Goal: Information Seeking & Learning: Check status

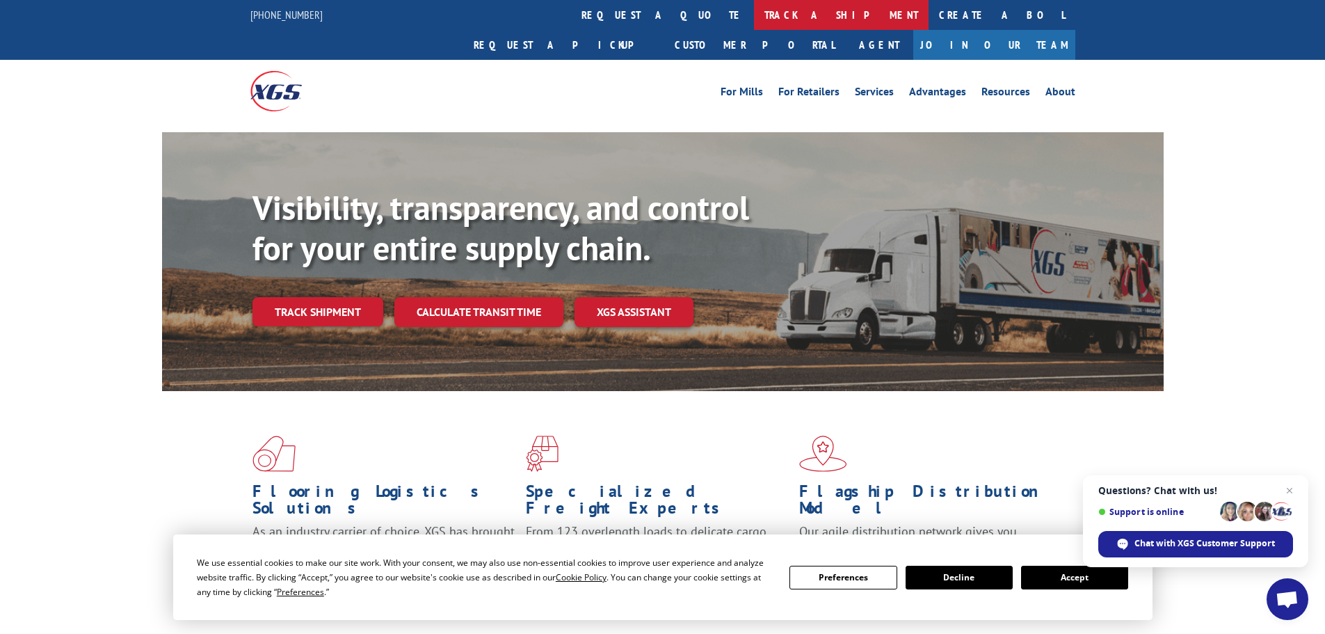
click at [754, 9] on link "track a shipment" at bounding box center [841, 15] width 175 height 30
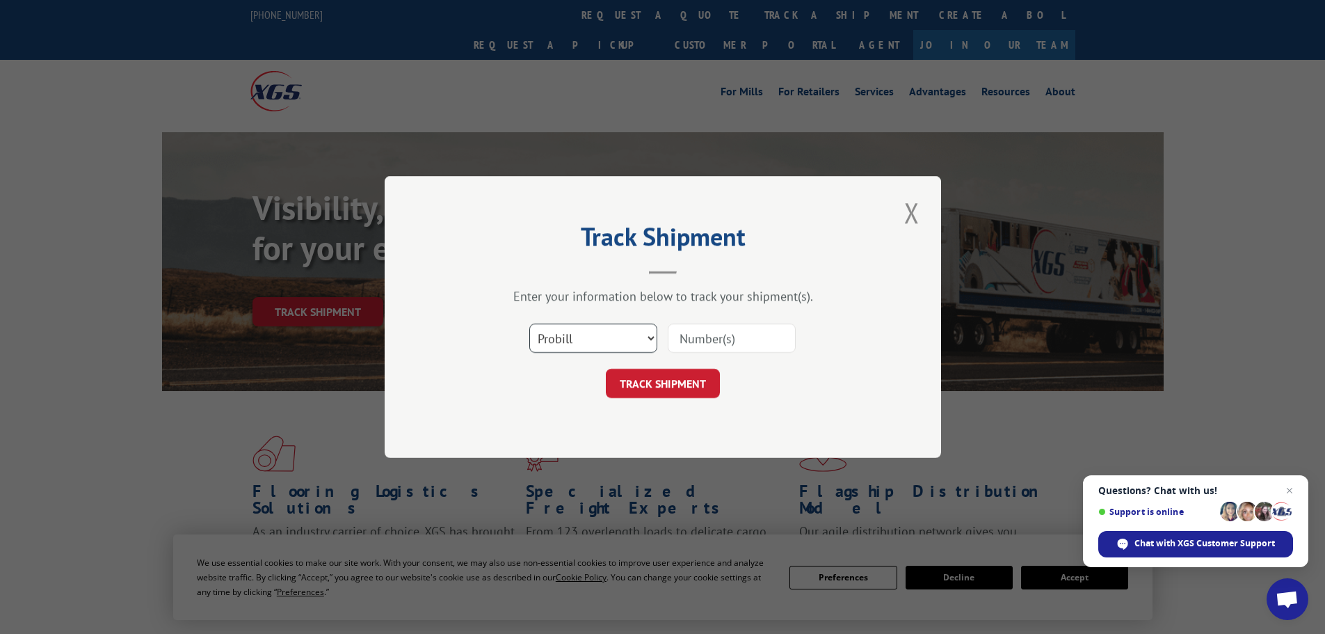
click at [632, 336] on select "Select category... Probill BOL PO" at bounding box center [593, 338] width 128 height 29
select select "po"
click at [529, 324] on select "Select category... Probill BOL PO" at bounding box center [593, 338] width 128 height 29
click at [727, 335] on input at bounding box center [732, 338] width 128 height 29
type input "59990893"
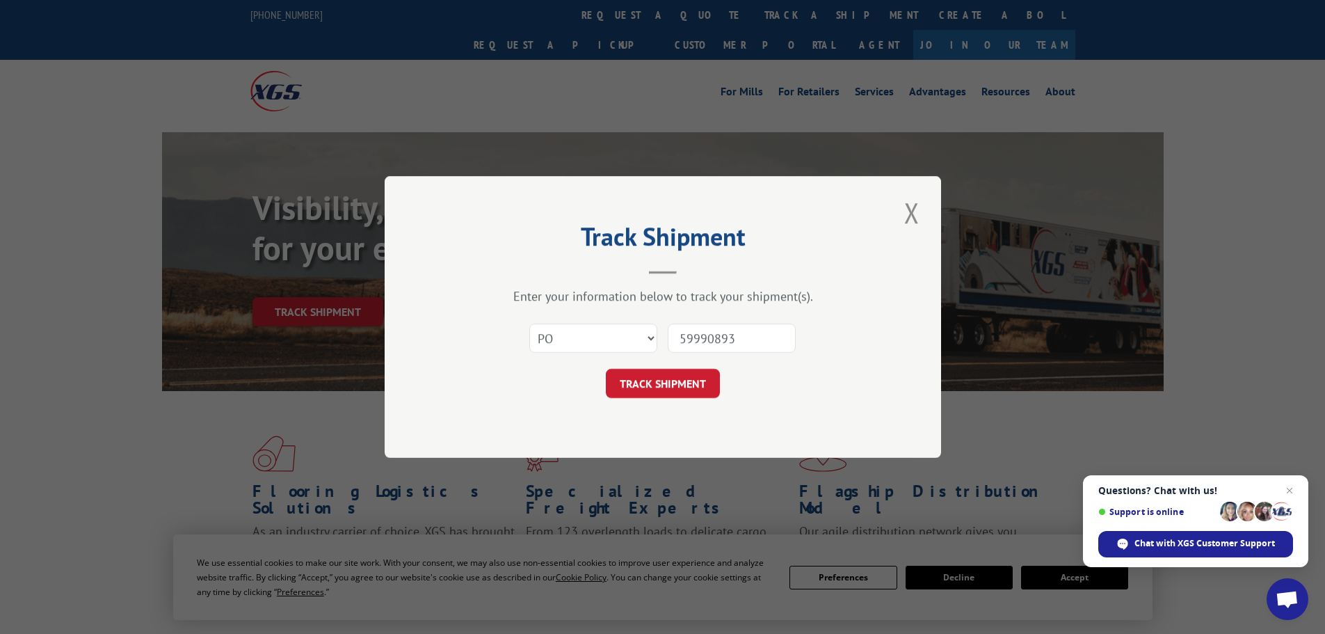
click at [606, 369] on button "TRACK SHIPMENT" at bounding box center [663, 383] width 114 height 29
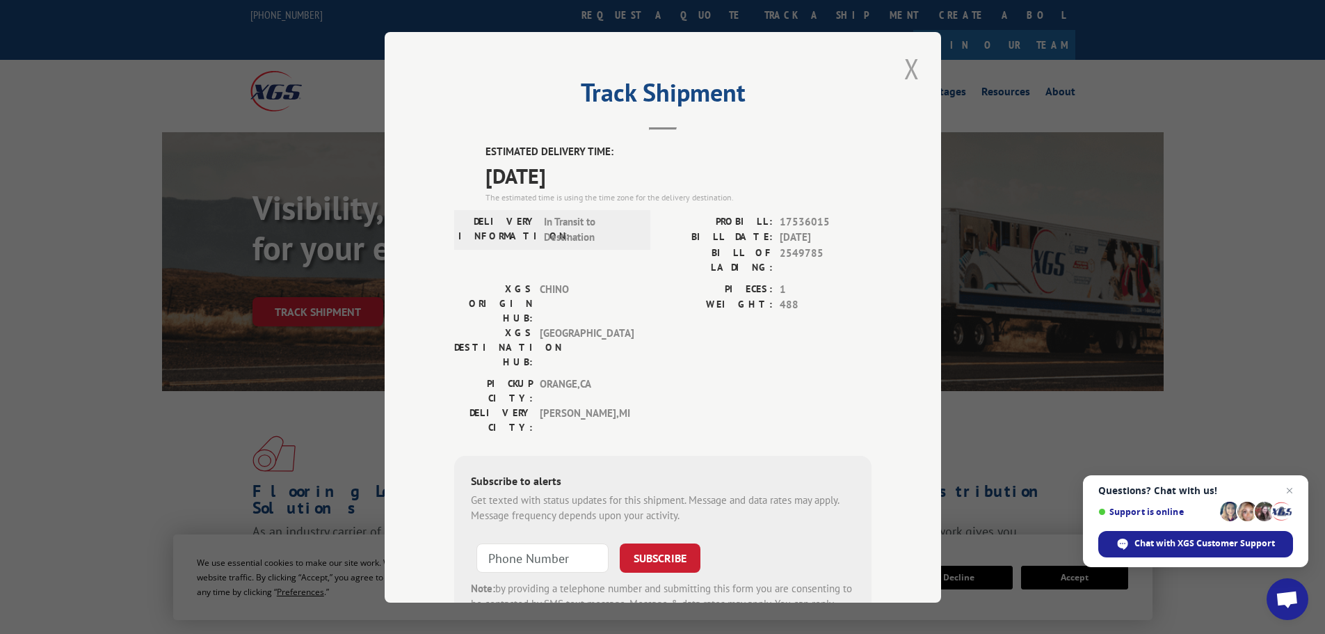
click at [906, 66] on button "Close modal" at bounding box center [912, 68] width 24 height 38
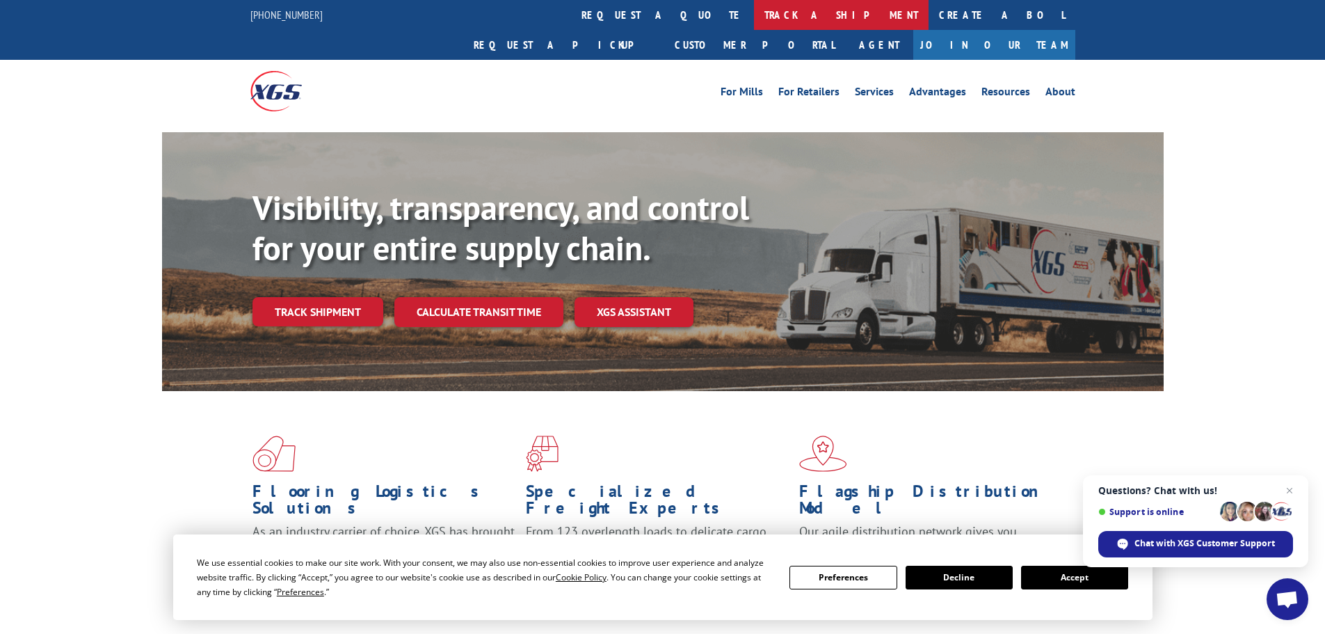
click at [754, 19] on link "track a shipment" at bounding box center [841, 15] width 175 height 30
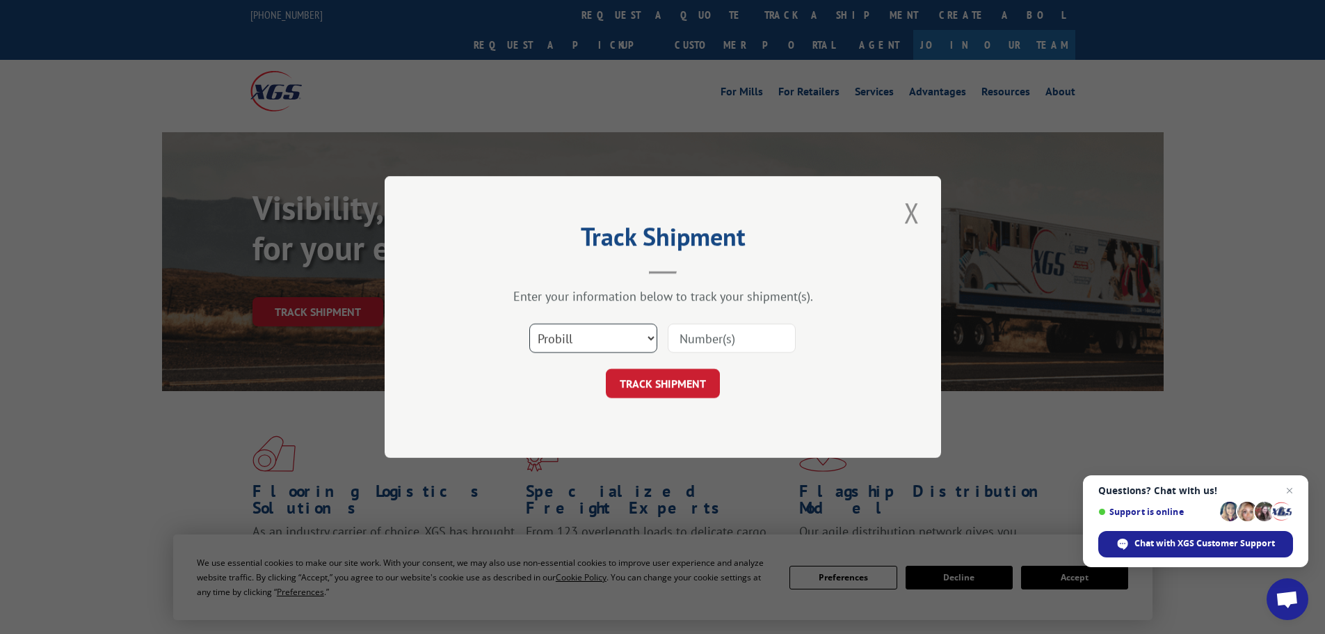
click at [601, 335] on select "Select category... Probill BOL PO" at bounding box center [593, 338] width 128 height 29
select select "po"
click at [529, 324] on select "Select category... Probill BOL PO" at bounding box center [593, 338] width 128 height 29
click at [725, 337] on input at bounding box center [732, 338] width 128 height 29
type input "59990922"
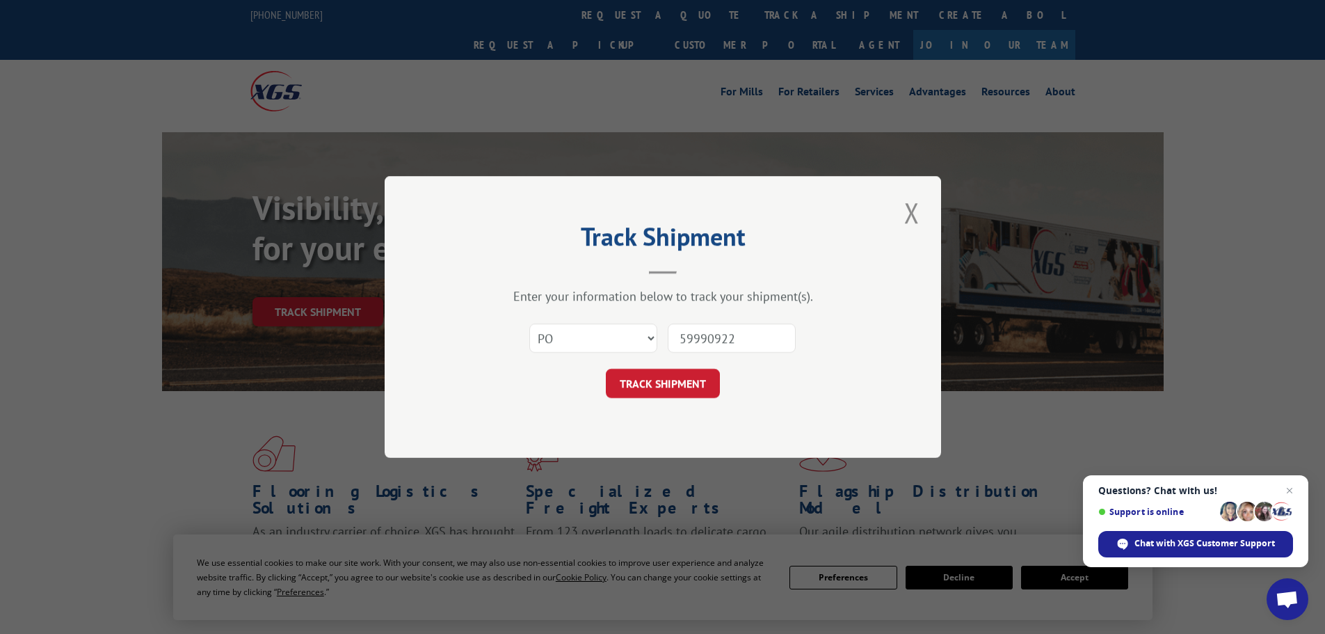
click button "TRACK SHIPMENT" at bounding box center [663, 383] width 114 height 29
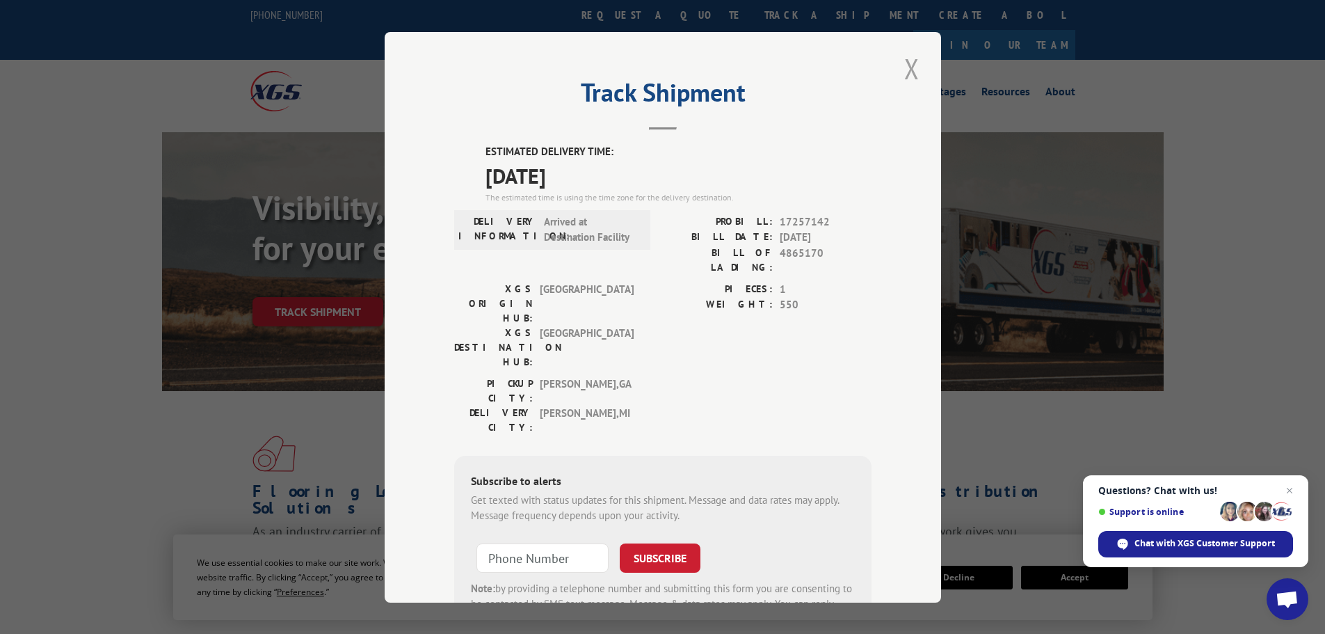
click at [903, 70] on button "Close modal" at bounding box center [912, 68] width 24 height 38
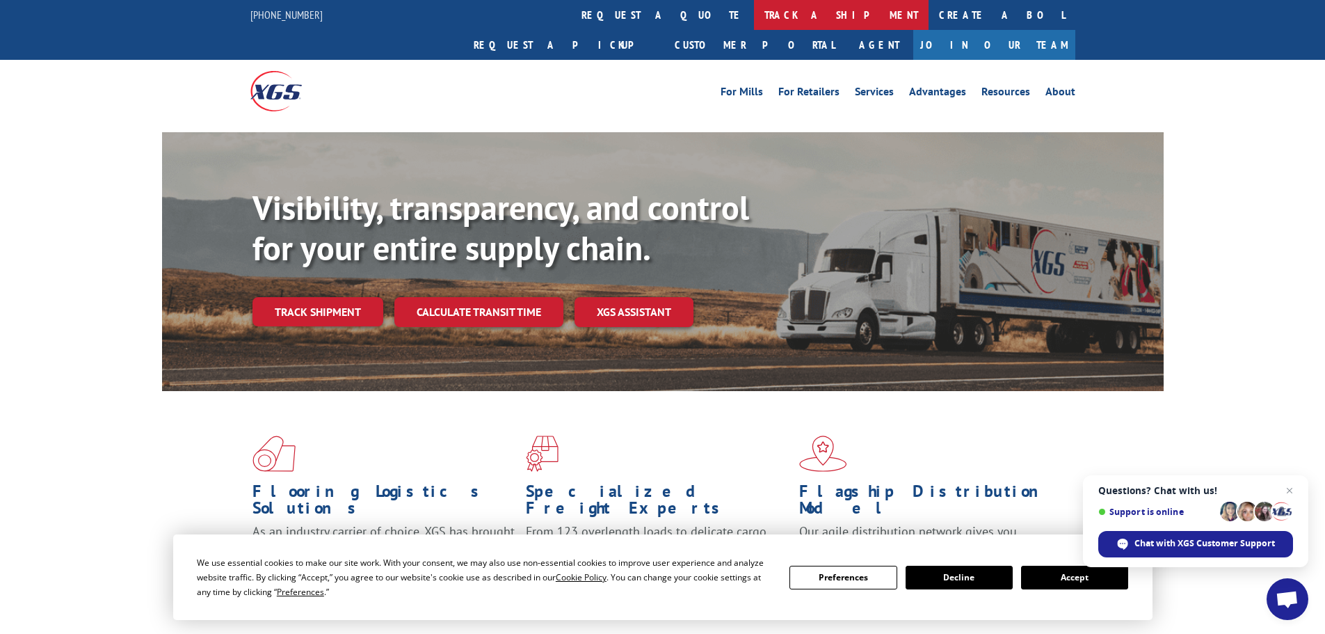
click at [754, 13] on link "track a shipment" at bounding box center [841, 15] width 175 height 30
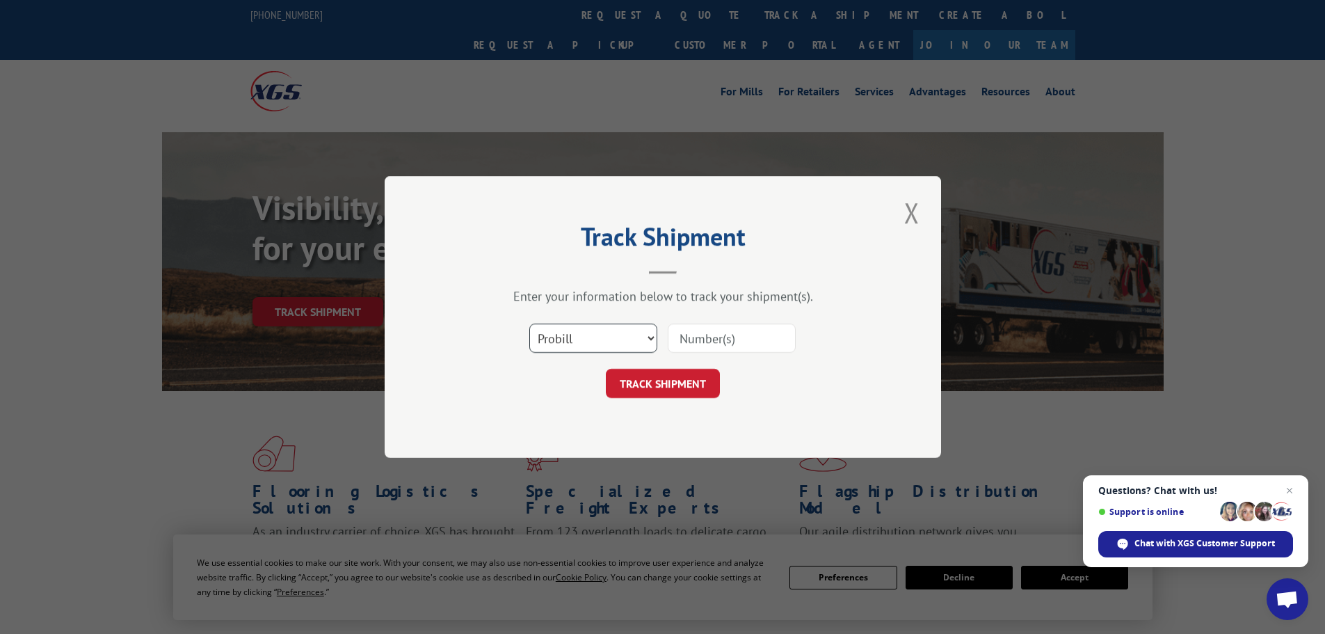
click at [616, 340] on select "Select category... Probill BOL PO" at bounding box center [593, 338] width 128 height 29
select select "po"
click at [529, 324] on select "Select category... Probill BOL PO" at bounding box center [593, 338] width 128 height 29
click at [714, 346] on input at bounding box center [732, 338] width 128 height 29
type input "59990968"
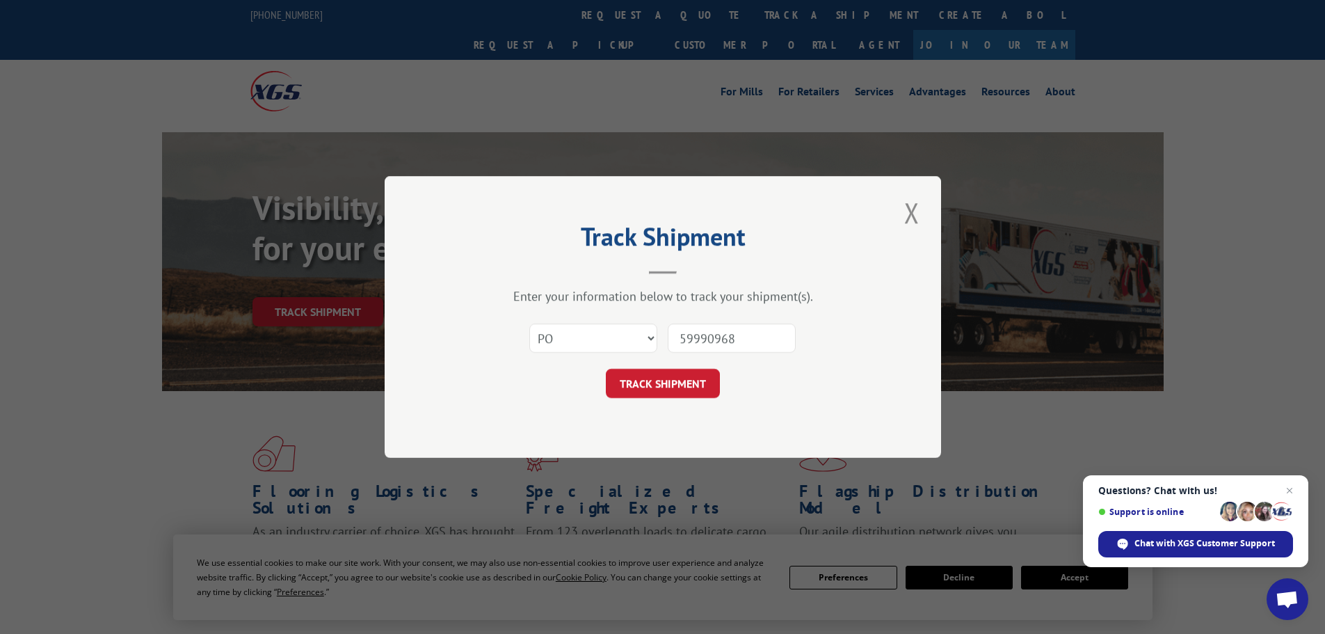
click at [606, 369] on button "TRACK SHIPMENT" at bounding box center [663, 383] width 114 height 29
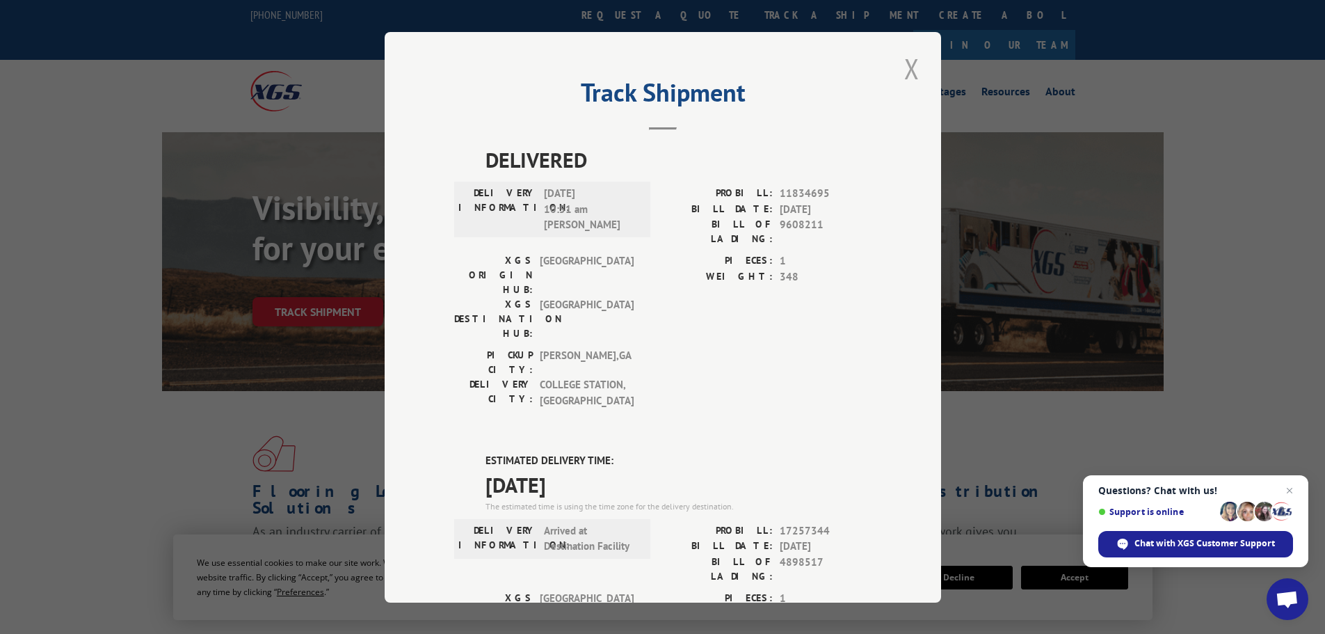
click at [903, 71] on button "Close modal" at bounding box center [912, 68] width 24 height 38
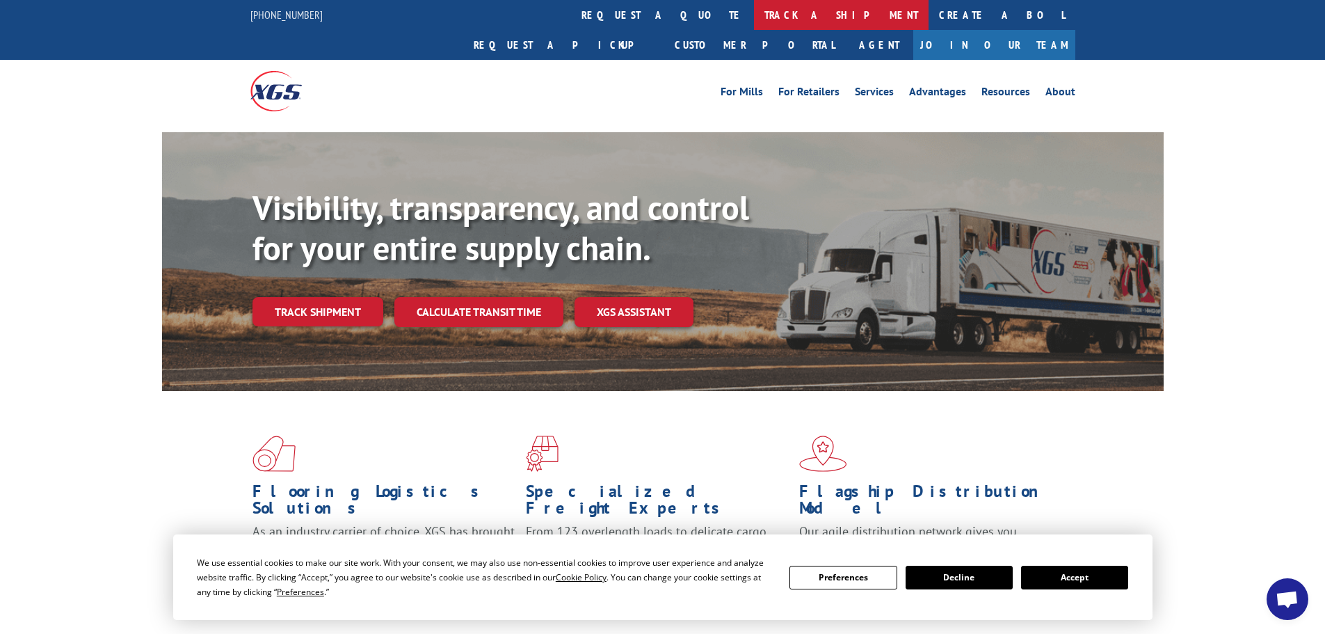
click at [754, 11] on link "track a shipment" at bounding box center [841, 15] width 175 height 30
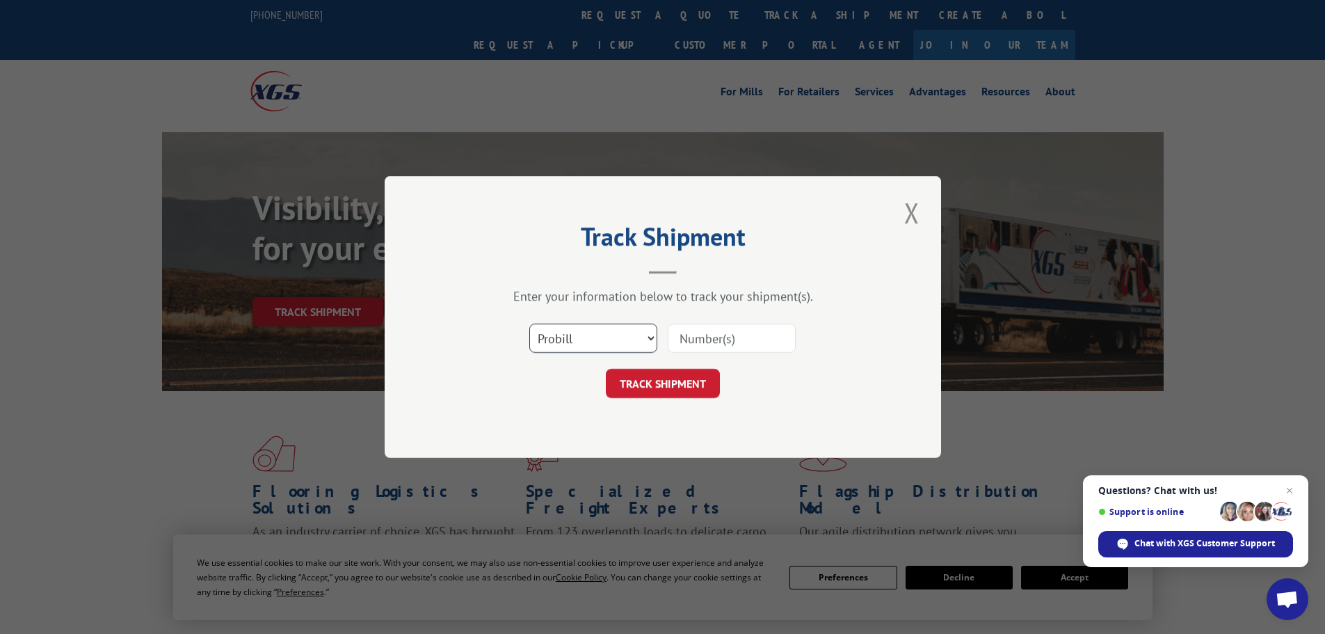
click at [612, 326] on select "Select category... Probill BOL PO" at bounding box center [593, 338] width 128 height 29
select select "po"
click at [529, 324] on select "Select category... Probill BOL PO" at bounding box center [593, 338] width 128 height 29
click at [729, 336] on input at bounding box center [732, 338] width 128 height 29
type input "59990967"
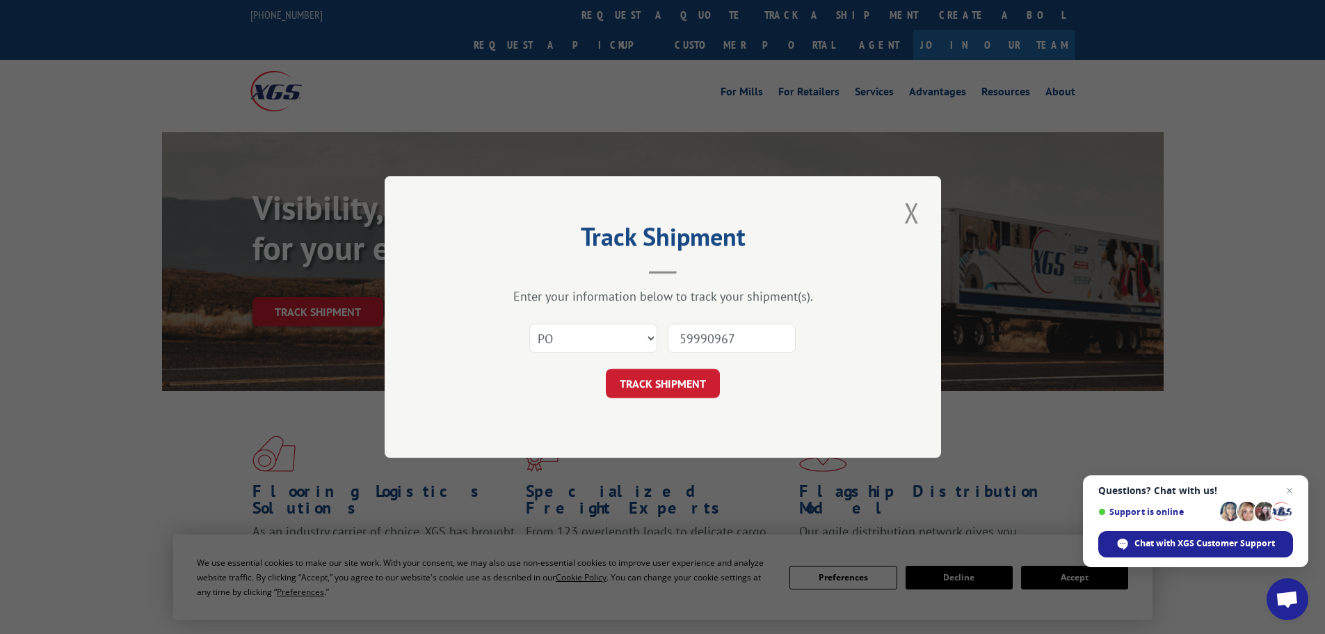
click at [606, 369] on button "TRACK SHIPMENT" at bounding box center [663, 383] width 114 height 29
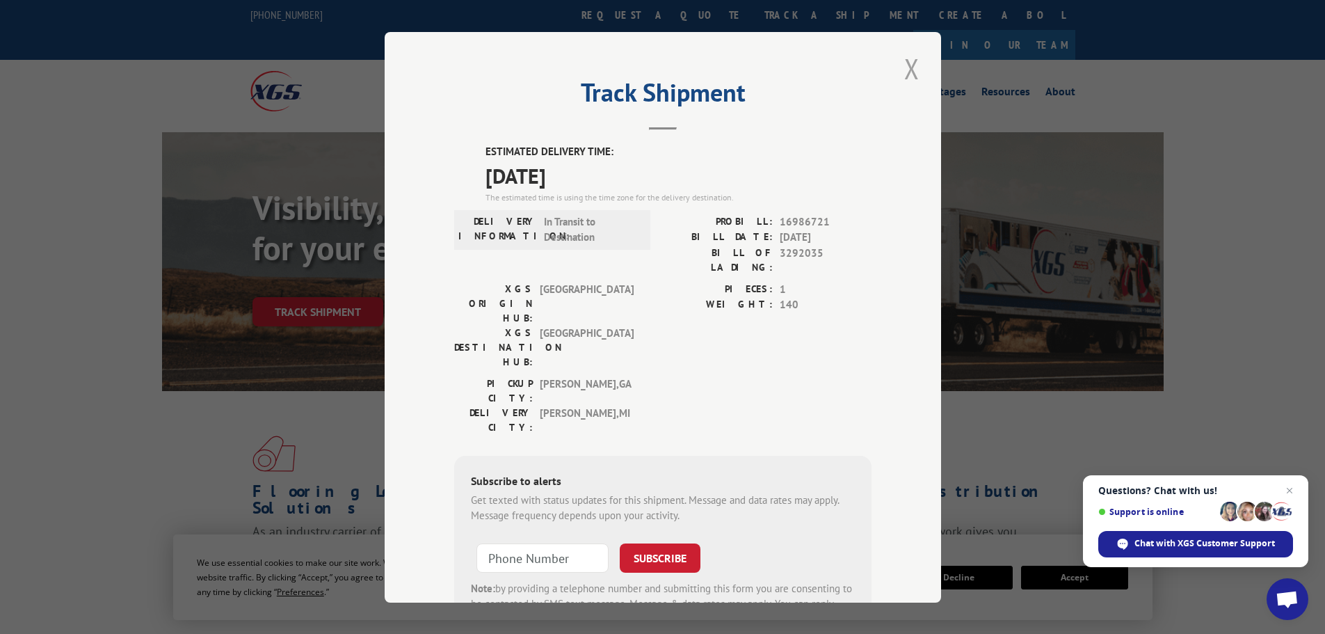
click at [909, 68] on button "Close modal" at bounding box center [912, 68] width 24 height 38
